Goal: Complete application form

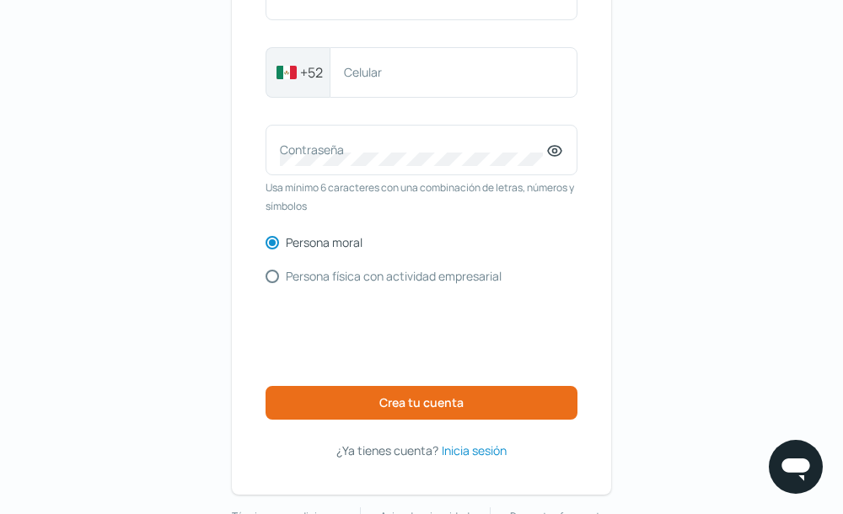
scroll to position [261, 0]
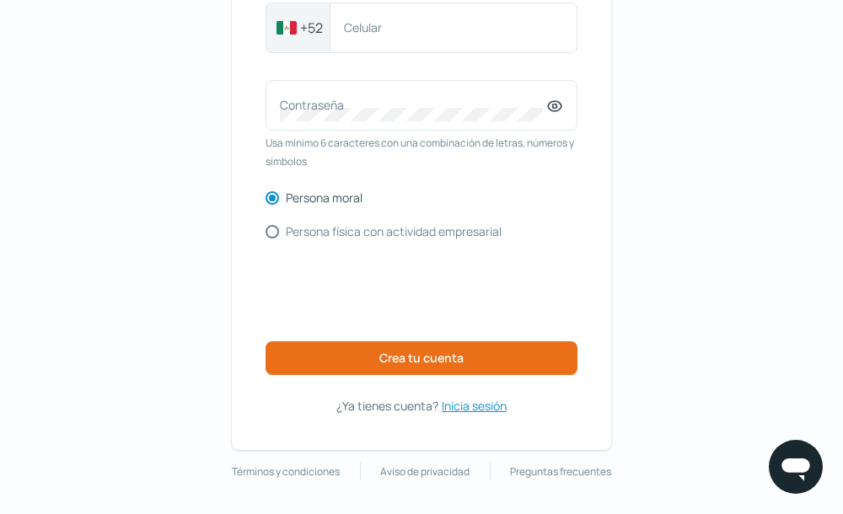
click at [449, 402] on span "Inicia sesión" at bounding box center [474, 406] width 65 height 21
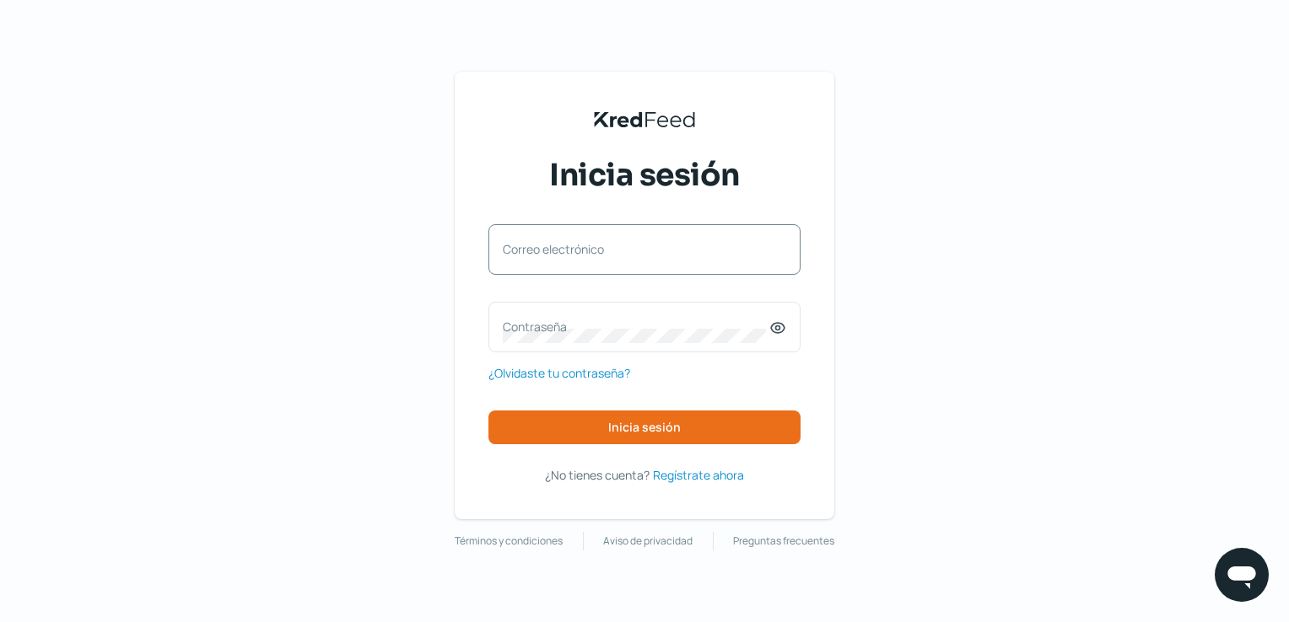
click at [680, 267] on div "Correo electrónico" at bounding box center [644, 249] width 312 height 51
click at [689, 263] on input "Correo electrónico" at bounding box center [644, 257] width 283 height 15
type input "victor.hernandez@factormashealth.com.mx"
drag, startPoint x: 699, startPoint y: 366, endPoint x: 644, endPoint y: 326, distance: 68.1
click at [692, 364] on div "victor.hernandez@factormashealth.com.mx Correo electrónico Contraseña ¿Olvidast…" at bounding box center [644, 334] width 312 height 220
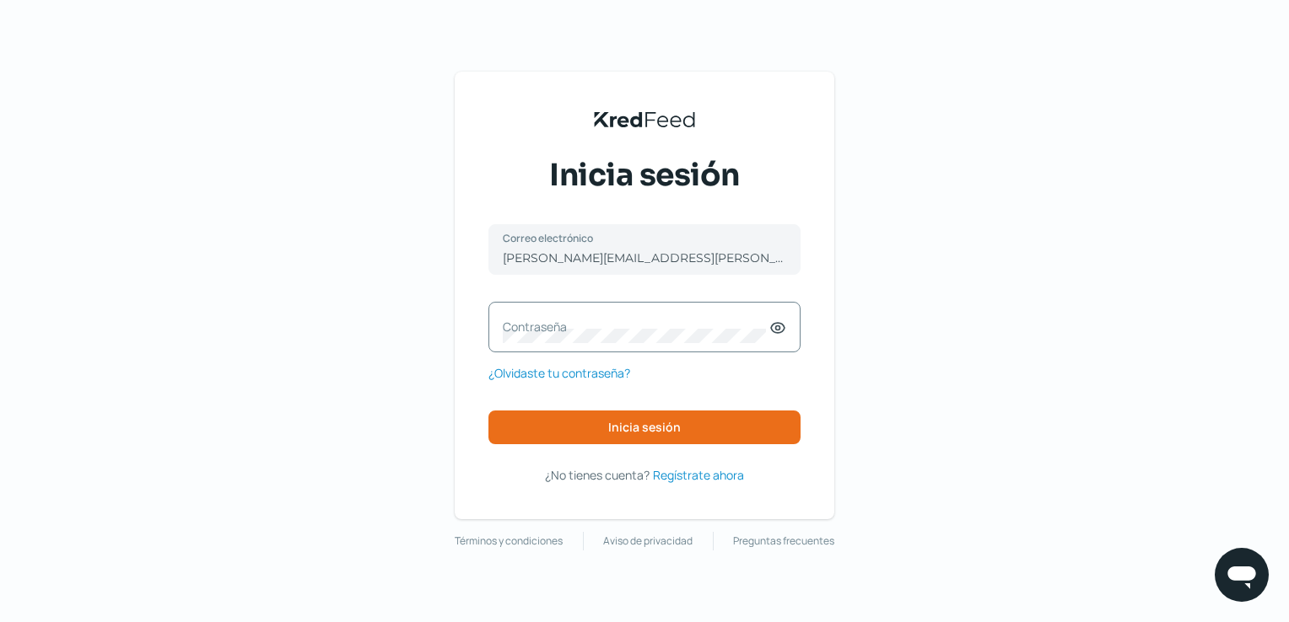
click at [644, 326] on label "Contraseña" at bounding box center [636, 327] width 267 height 16
click at [609, 415] on button "Inicia sesión" at bounding box center [644, 428] width 312 height 34
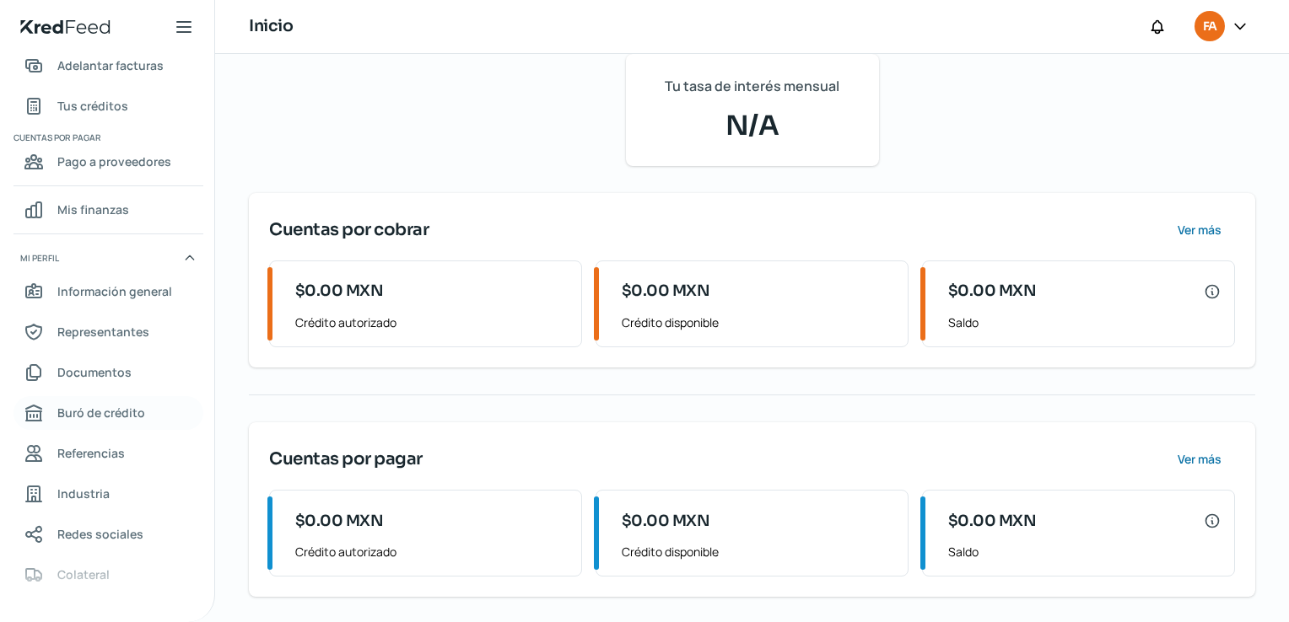
scroll to position [90, 0]
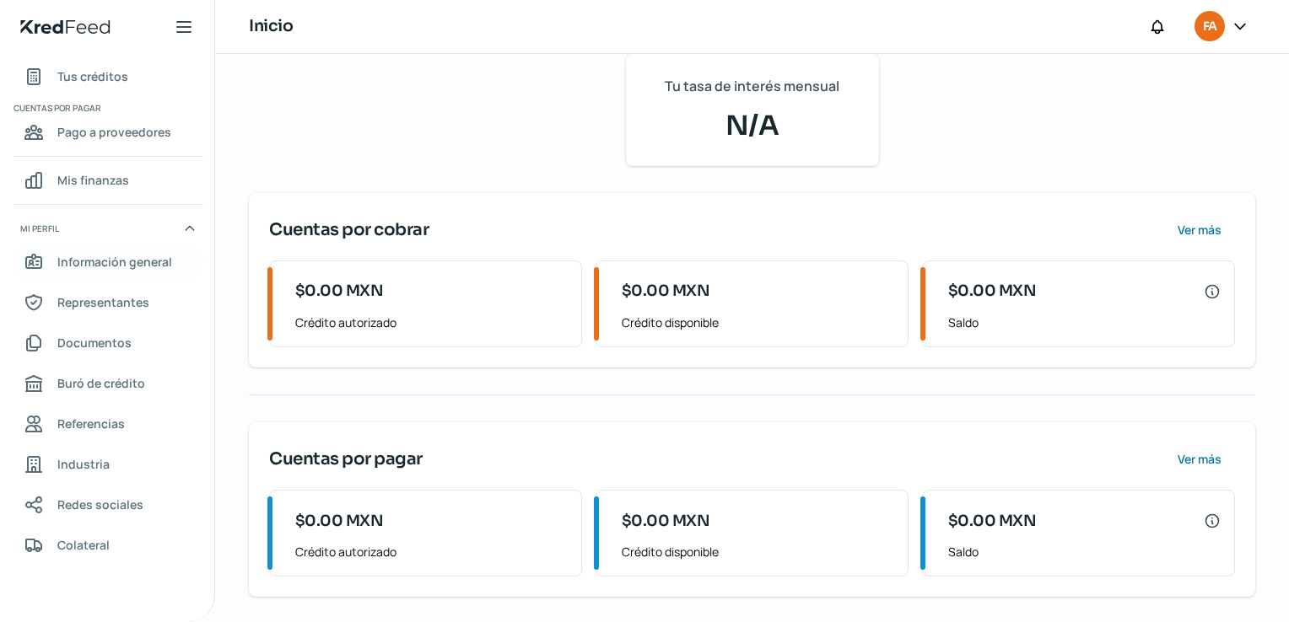
click at [124, 271] on span "Información general" at bounding box center [114, 261] width 115 height 21
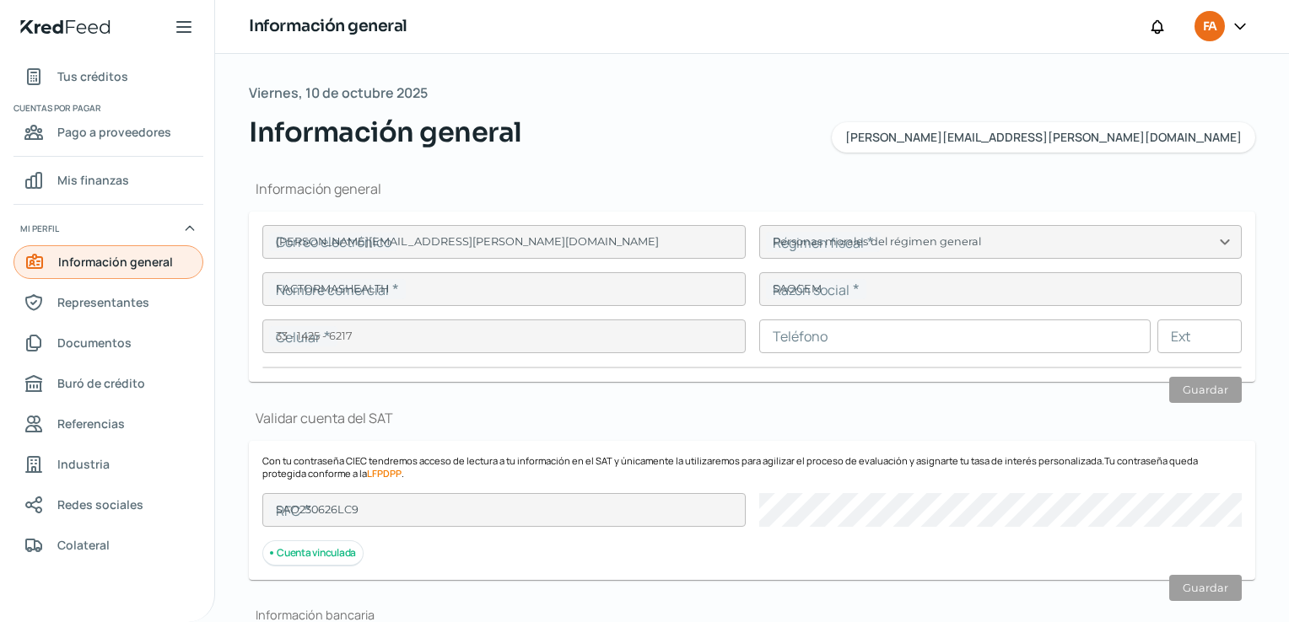
type input "victor.hernandez@factormashealth.com.mx"
type input "Personas morales del régimen general"
type input "FACTORMASHEALTH"
type input "33 - 1425 - 6217"
type input "SAO230626LC9"
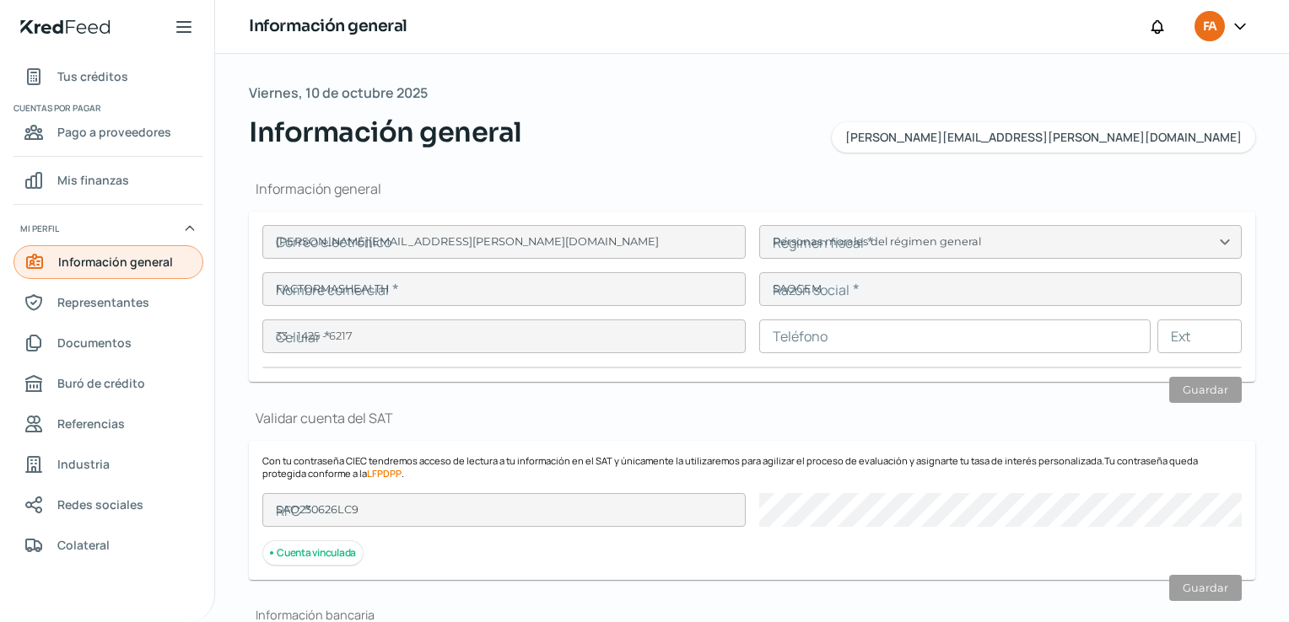
type input "ONTARIO"
type input "486"
type input "44680"
type input "CIRCUNVALACION VALLARTA"
type input "GUADALAJARA"
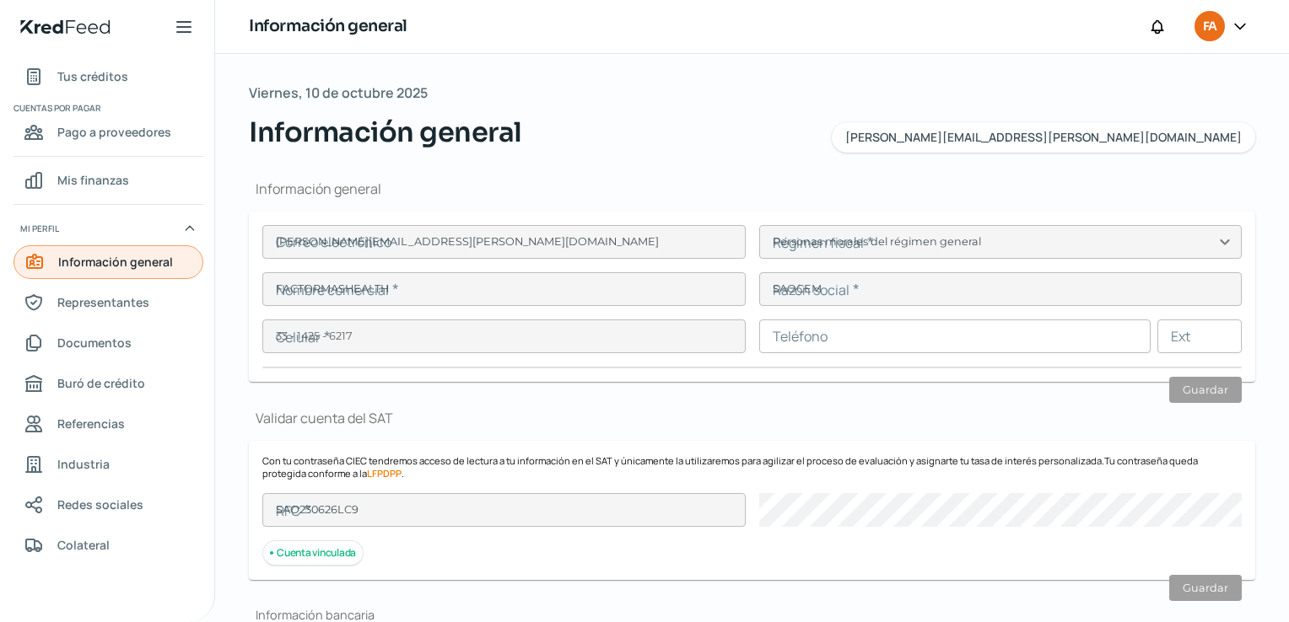
type input "Jalisco"
type input "MEXICO"
type input "Recibo-Sep SAOCEM.pdf"
type input "2"
type input "10"
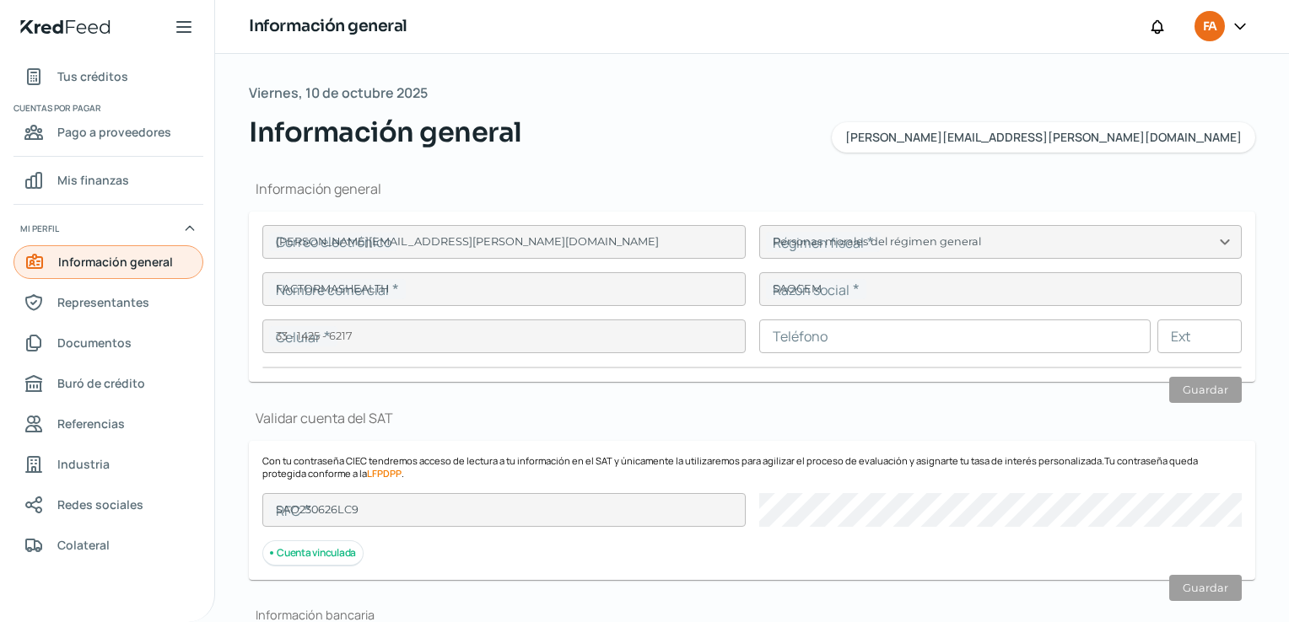
type input "Rentada"
click at [110, 327] on link "Documentos" at bounding box center [108, 343] width 190 height 34
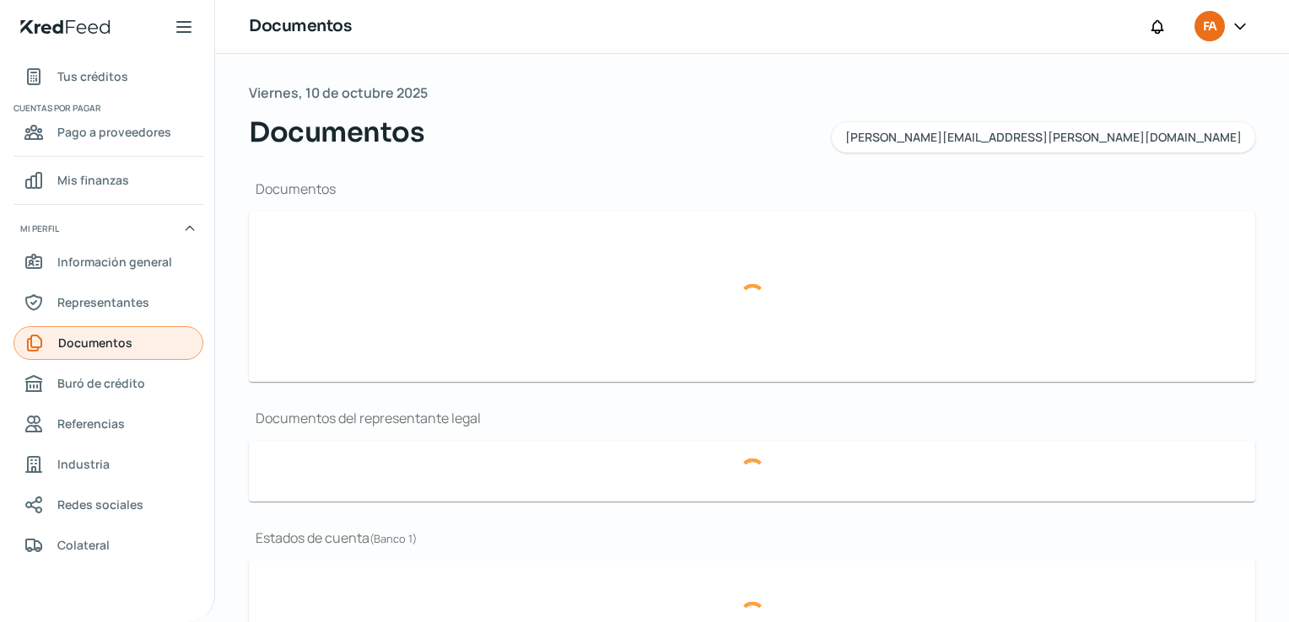
type input "Constancia de Situacion Fiscal 031025.pdf"
type input "Presentacion Factor+Health.pdf"
type input "LOGO F+H.png"
type input "Edo de Resultados 25.pdf"
type input "Balance General 25.pdf"
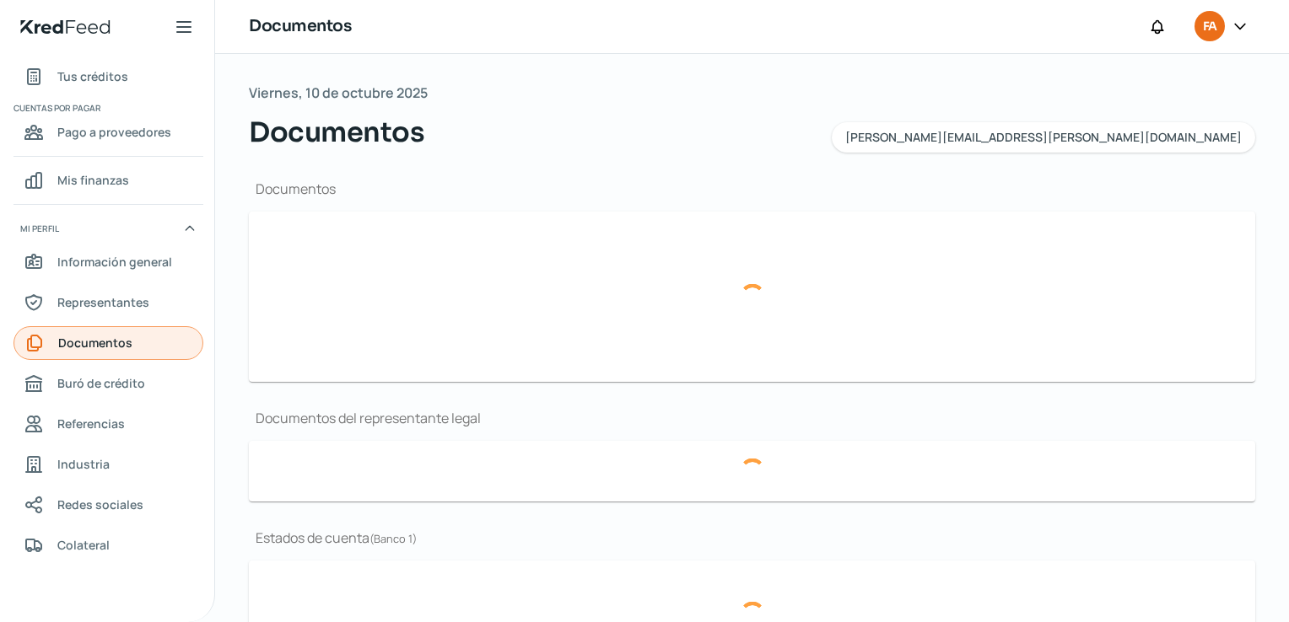
type input "Poder_.pdf"
type input "EDOCTADIG_SEPT.pdf"
type input "EDOCTADIG_00923648_ADMIN1_20250915115604937.pdf"
type input "EDO DE CTAJUL.pdf"
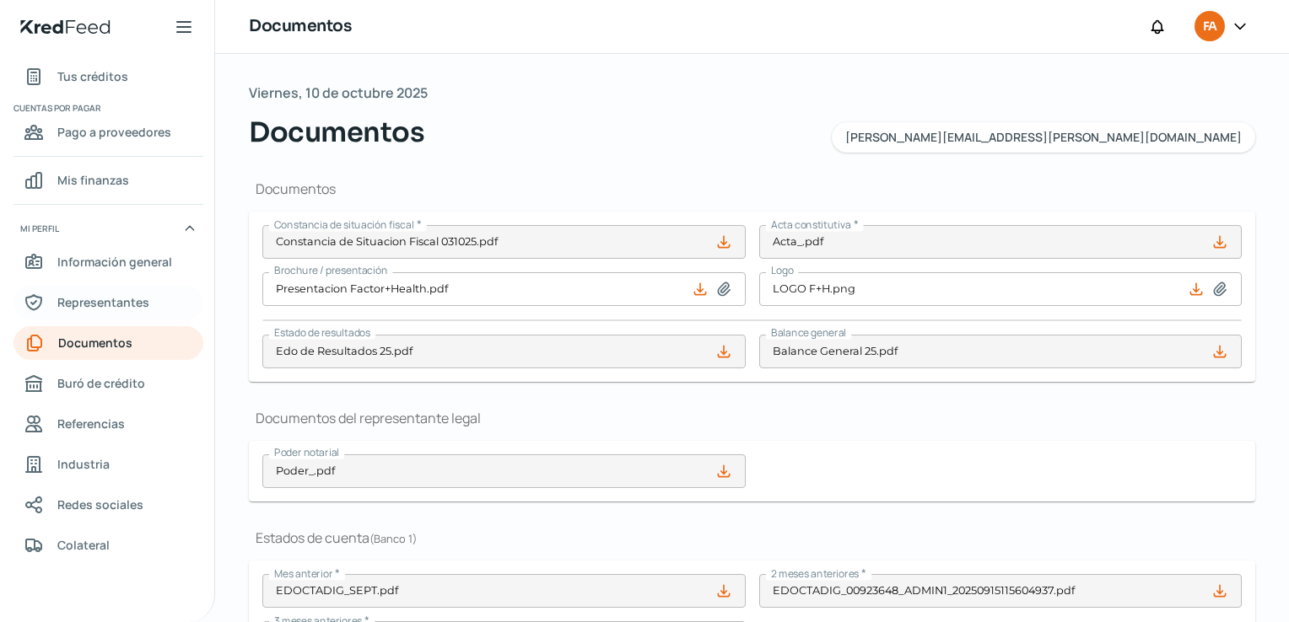
click at [121, 307] on span "Representantes" at bounding box center [103, 302] width 92 height 21
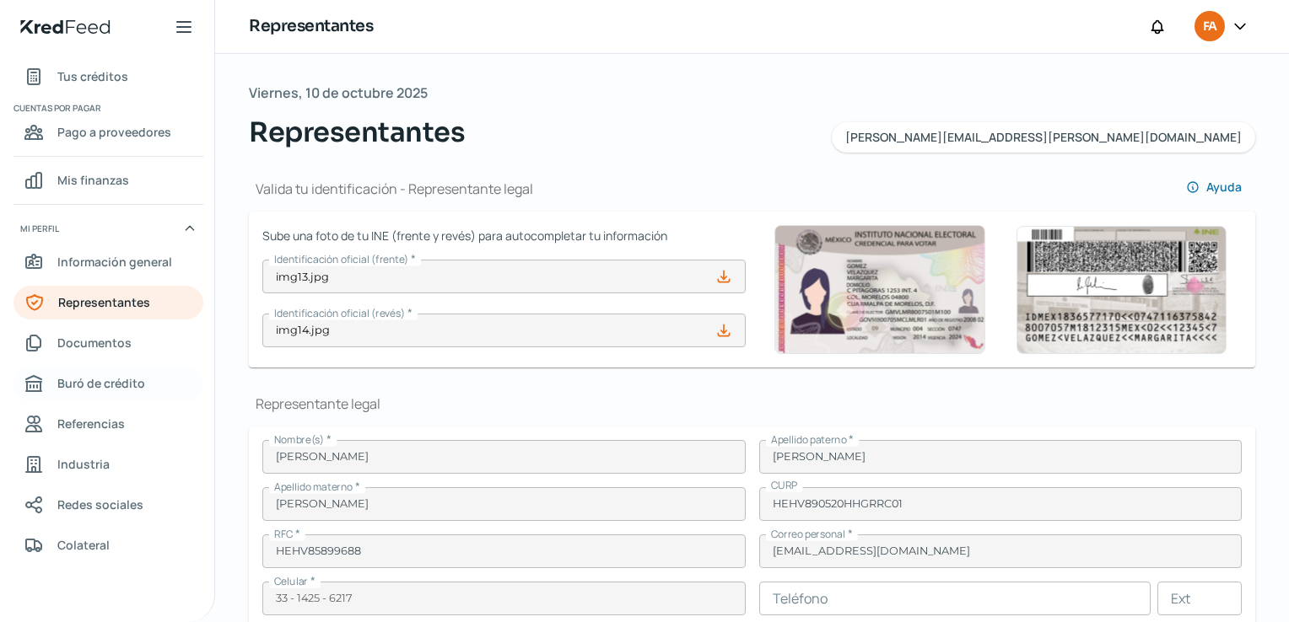
click at [89, 395] on link "Buró de crédito" at bounding box center [108, 384] width 190 height 34
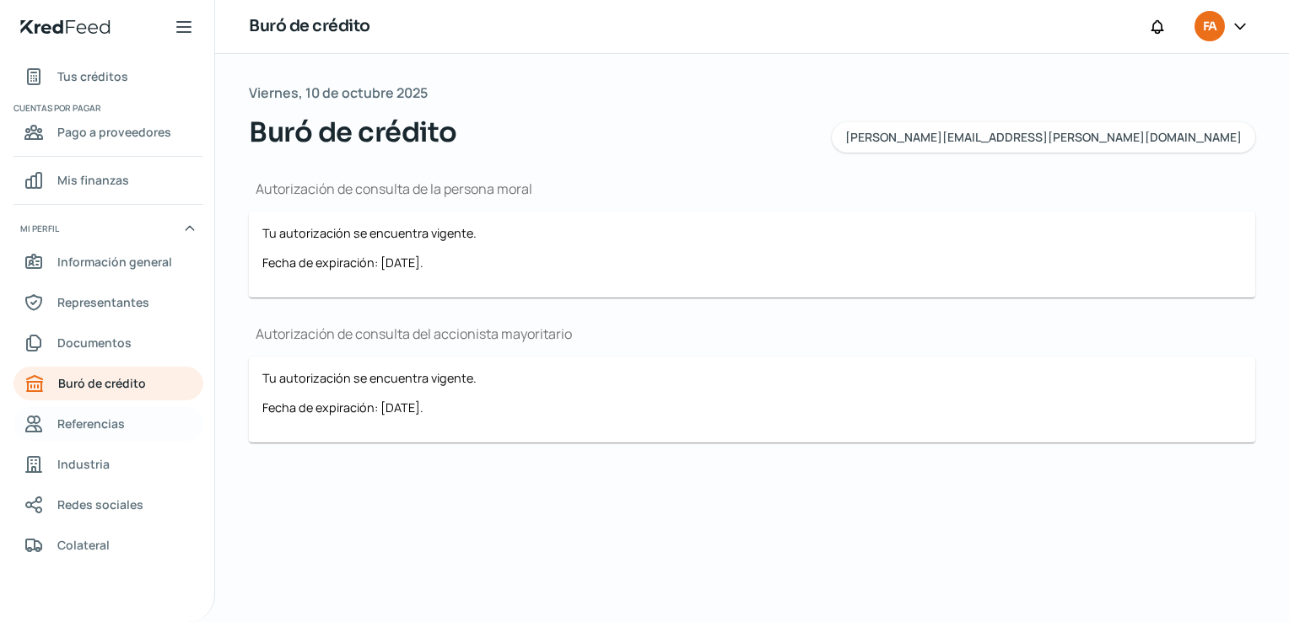
click at [91, 428] on span "Referencias" at bounding box center [90, 423] width 67 height 21
